Goal: Information Seeking & Learning: Check status

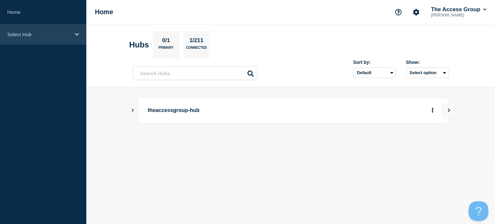
click at [74, 34] on div "Select Hub" at bounding box center [43, 34] width 86 height 20
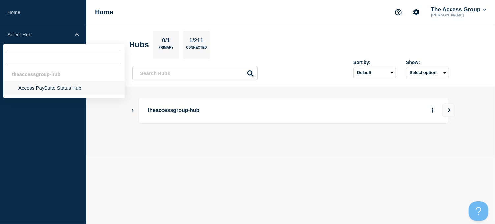
click at [41, 89] on li "Access PaySuite Status Hub" at bounding box center [63, 88] width 121 height 14
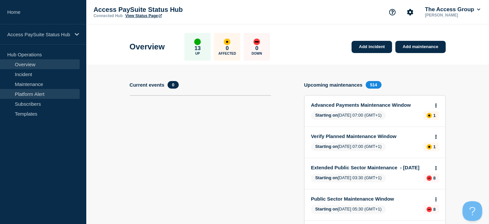
click at [24, 94] on link "Platform Alert" at bounding box center [40, 94] width 80 height 10
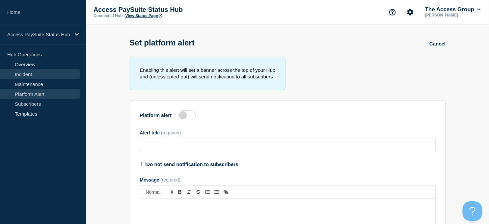
click at [25, 74] on link "Incident" at bounding box center [40, 74] width 80 height 10
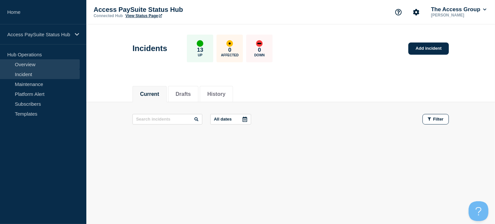
click at [35, 64] on link "Overview" at bounding box center [40, 64] width 80 height 10
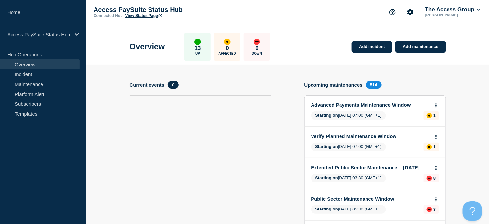
click at [137, 15] on link "View Status Page" at bounding box center [144, 16] width 37 height 5
